Goal: Information Seeking & Learning: Learn about a topic

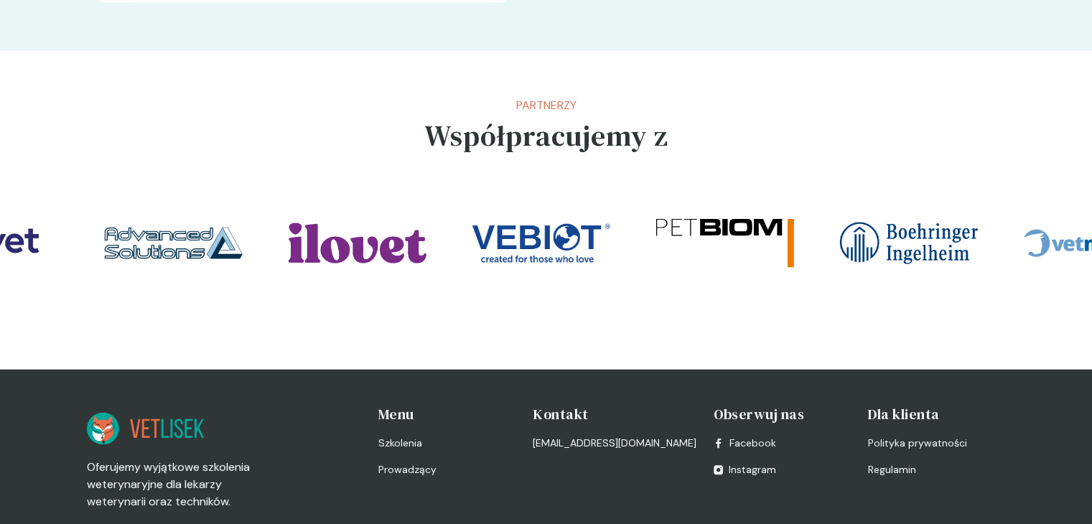
scroll to position [3175, 0]
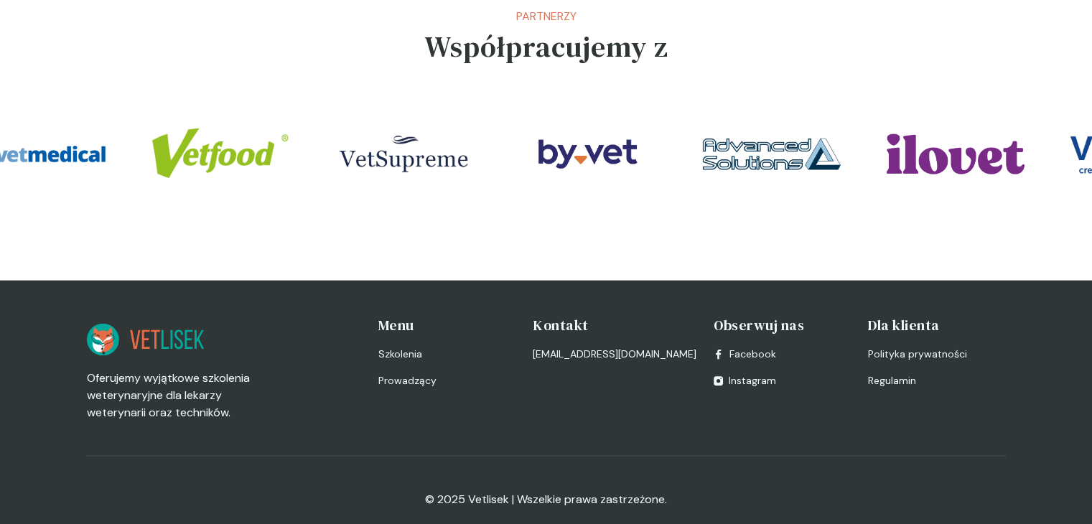
click at [427, 120] on img at bounding box center [404, 154] width 138 height 69
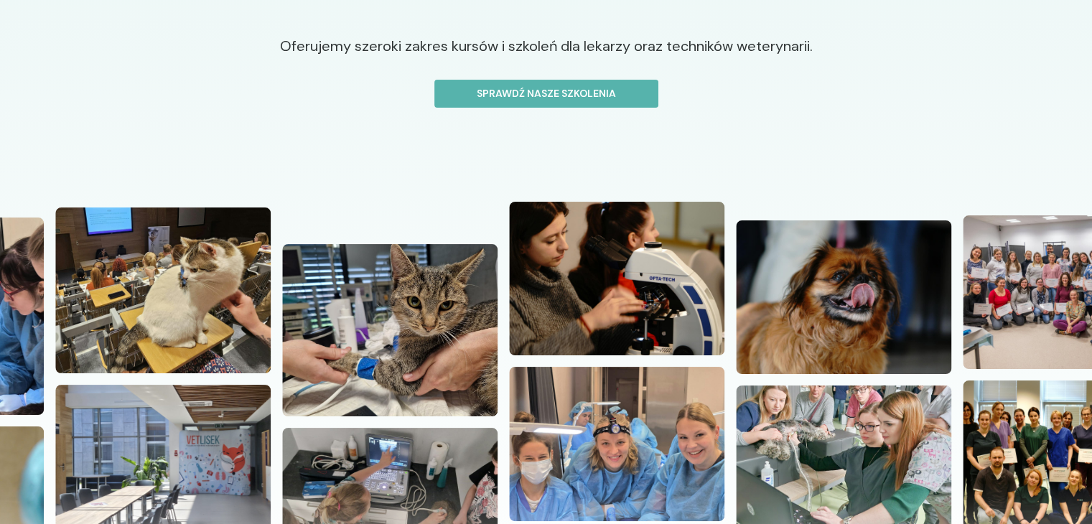
scroll to position [0, 0]
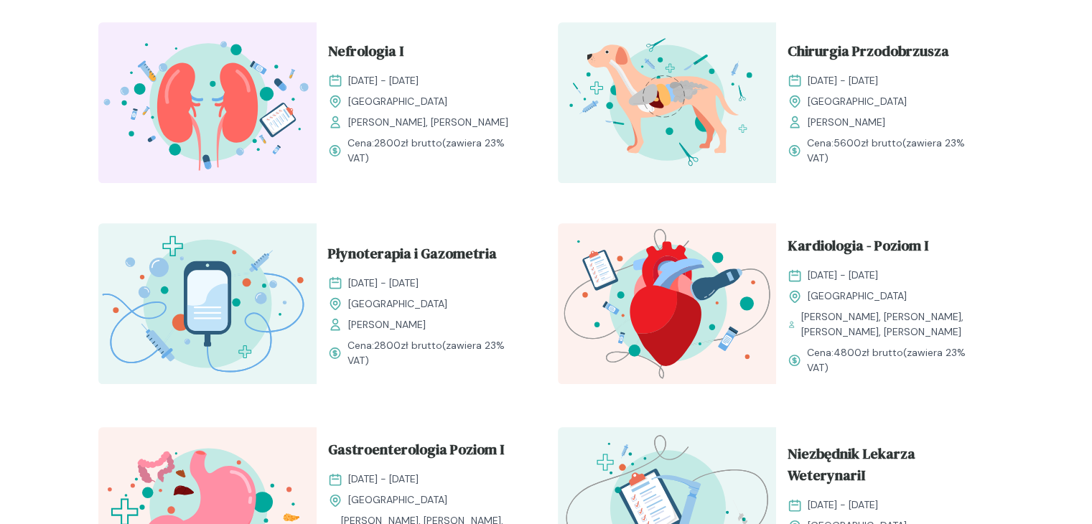
scroll to position [861, 0]
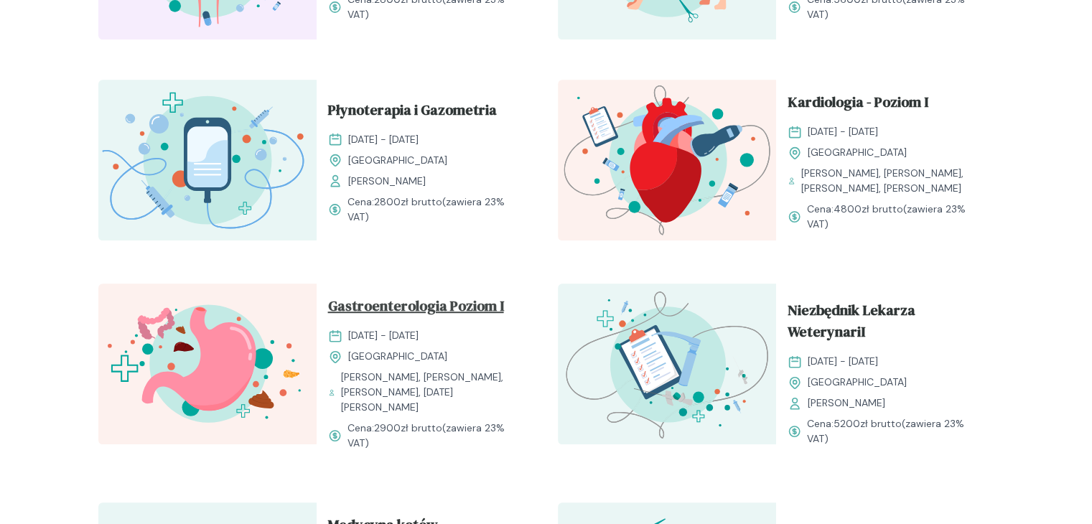
click at [479, 307] on span "Gastroenterologia Poziom I" at bounding box center [416, 308] width 176 height 27
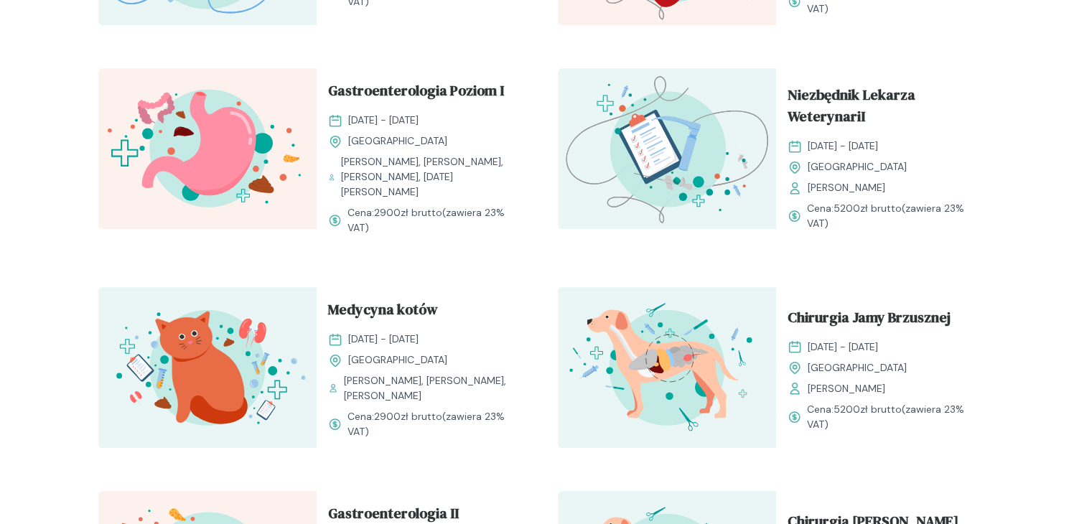
scroll to position [1220, 0]
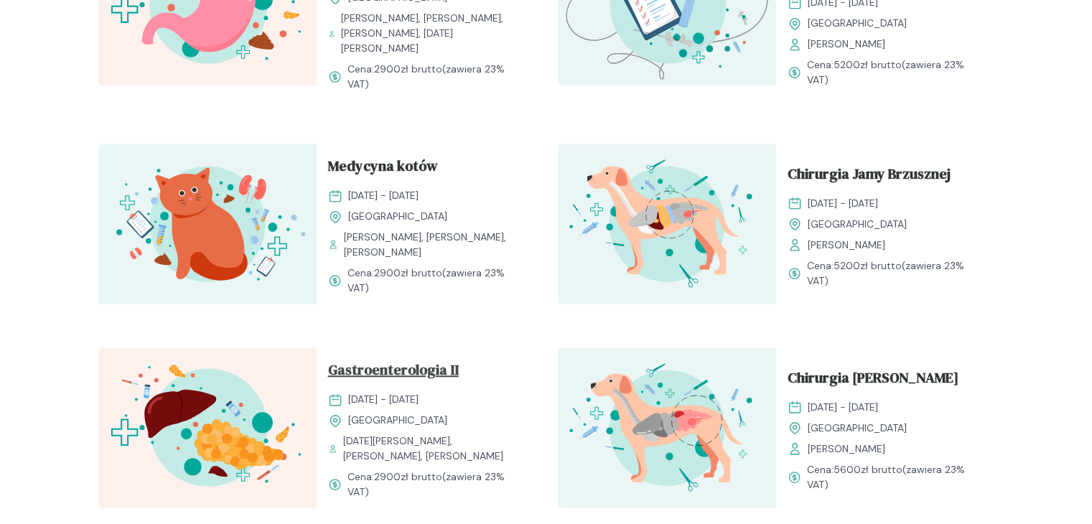
click at [431, 361] on span "Gastroenterologia II" at bounding box center [393, 372] width 131 height 27
click at [445, 360] on span "Gastroenterologia II" at bounding box center [393, 372] width 131 height 27
click at [348, 368] on span "Gastroenterologia II" at bounding box center [393, 372] width 131 height 27
